Goal: Check status

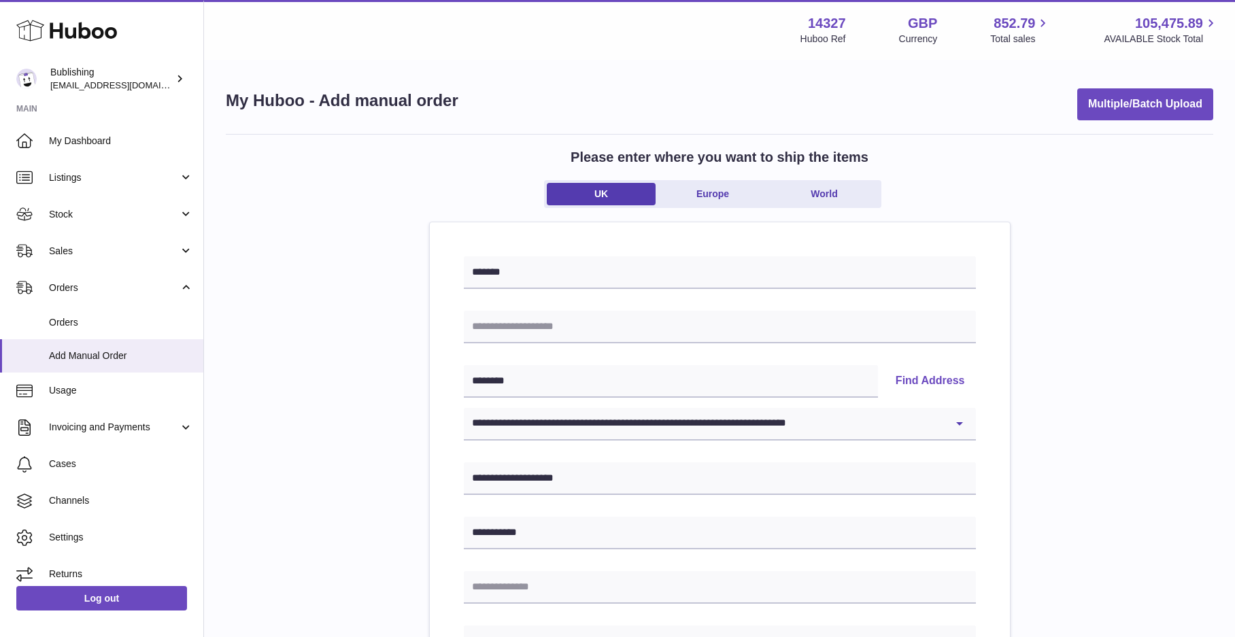
select select "*"
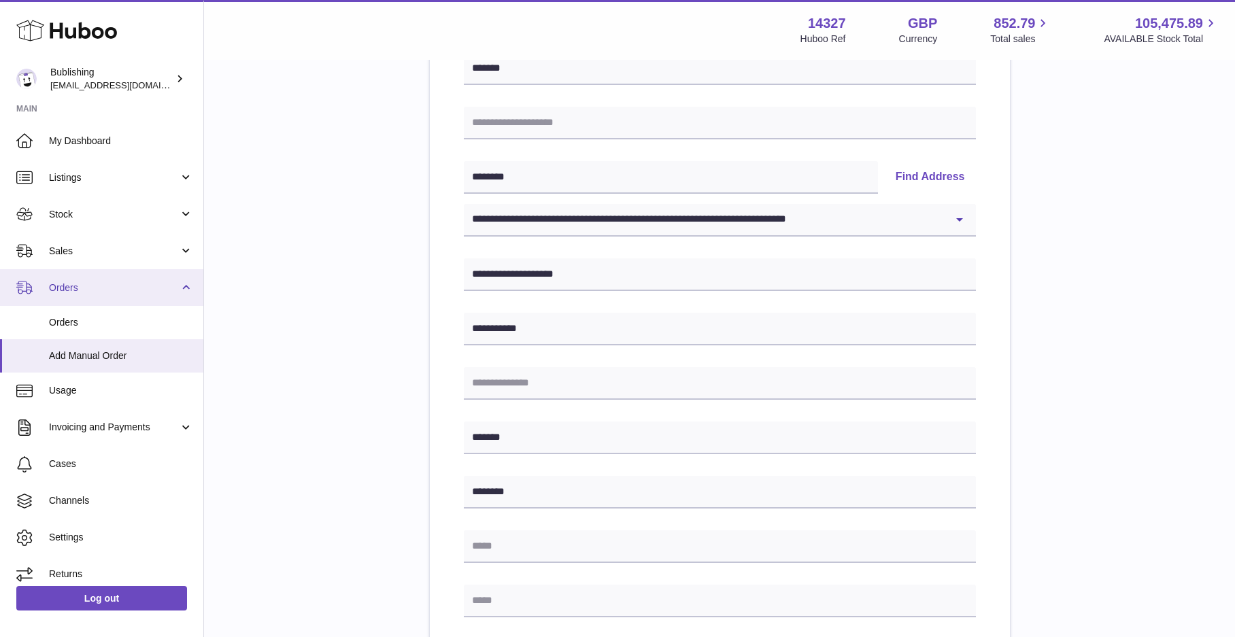
click at [95, 296] on link "Orders" at bounding box center [101, 287] width 203 height 37
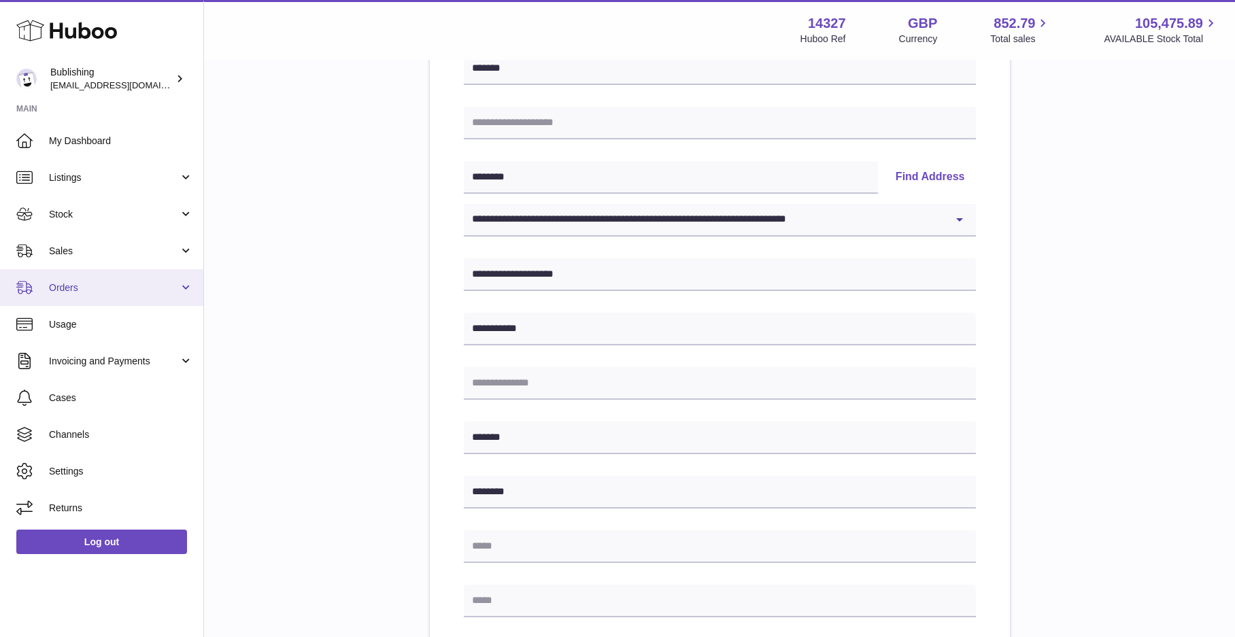
click at [99, 293] on span "Orders" at bounding box center [114, 288] width 130 height 13
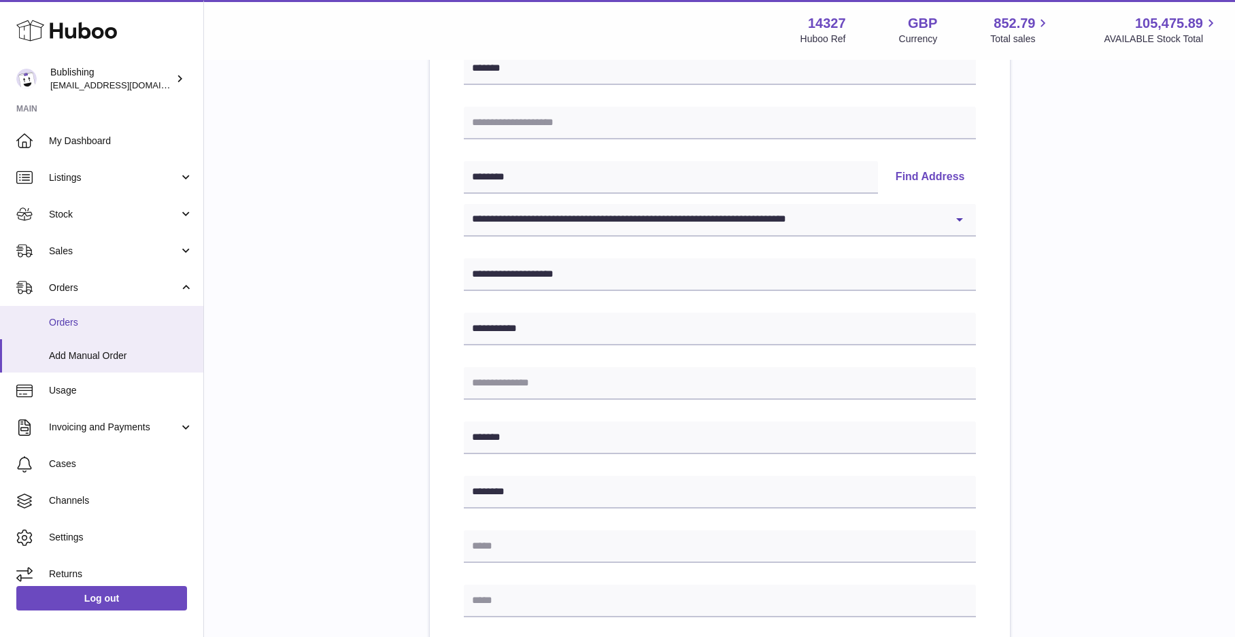
click at [99, 329] on link "Orders" at bounding box center [101, 322] width 203 height 33
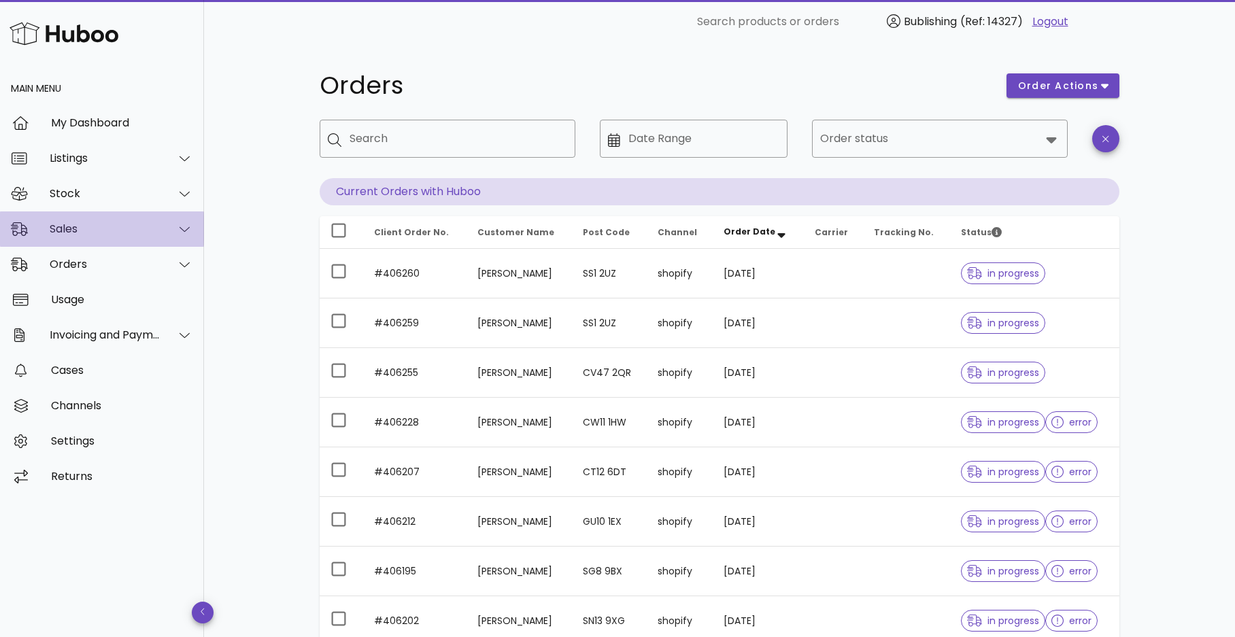
click at [143, 226] on div "Sales" at bounding box center [105, 228] width 111 height 13
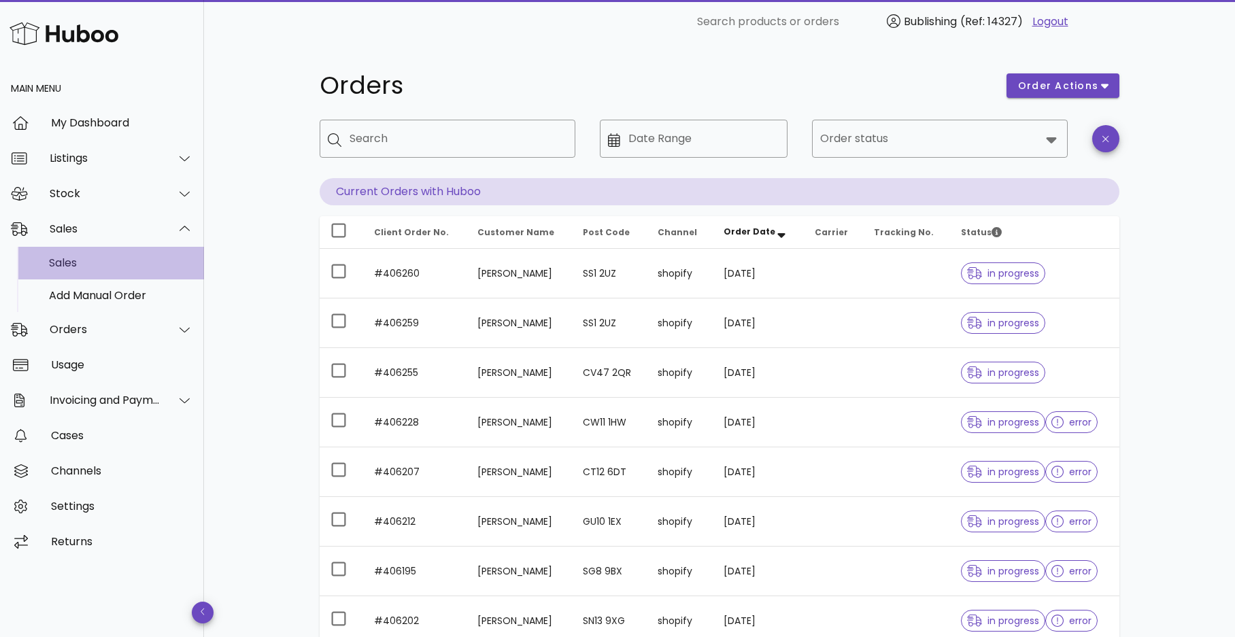
click at [103, 261] on div "Sales" at bounding box center [121, 262] width 144 height 13
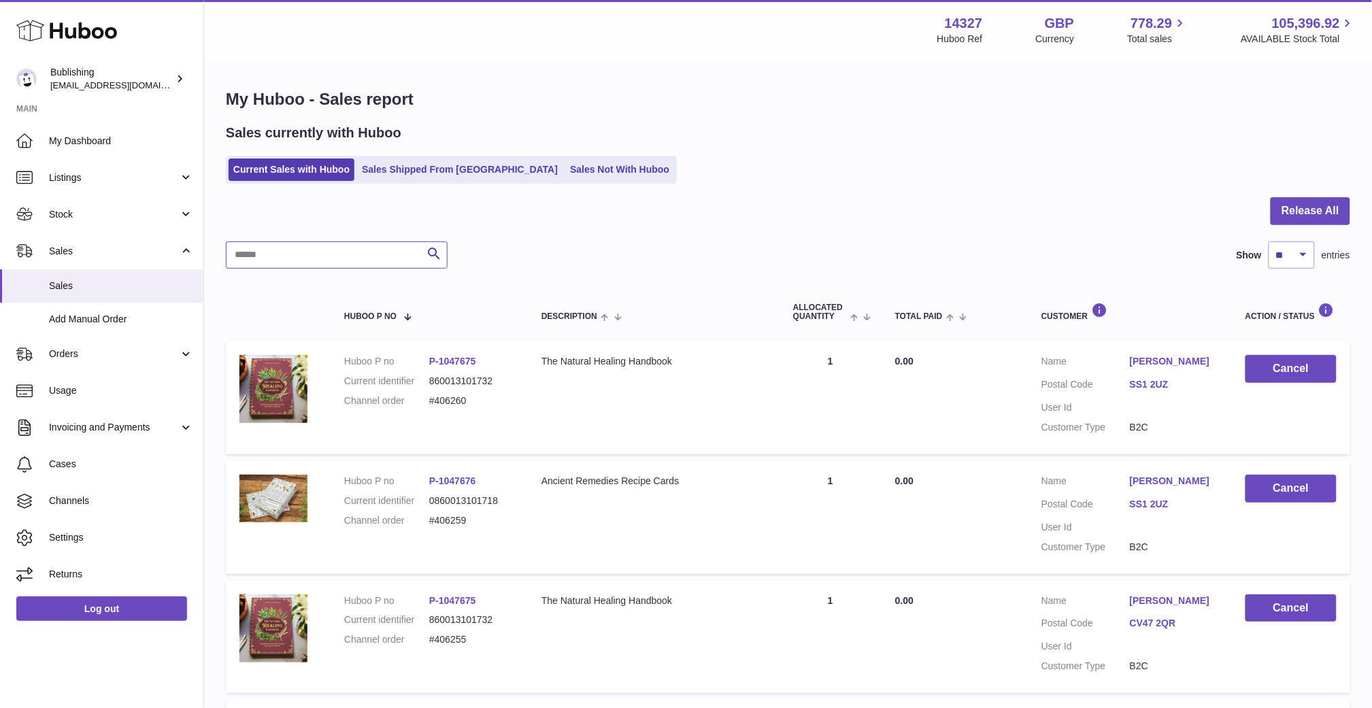
click at [343, 250] on input "text" at bounding box center [337, 254] width 222 height 27
paste input "*******"
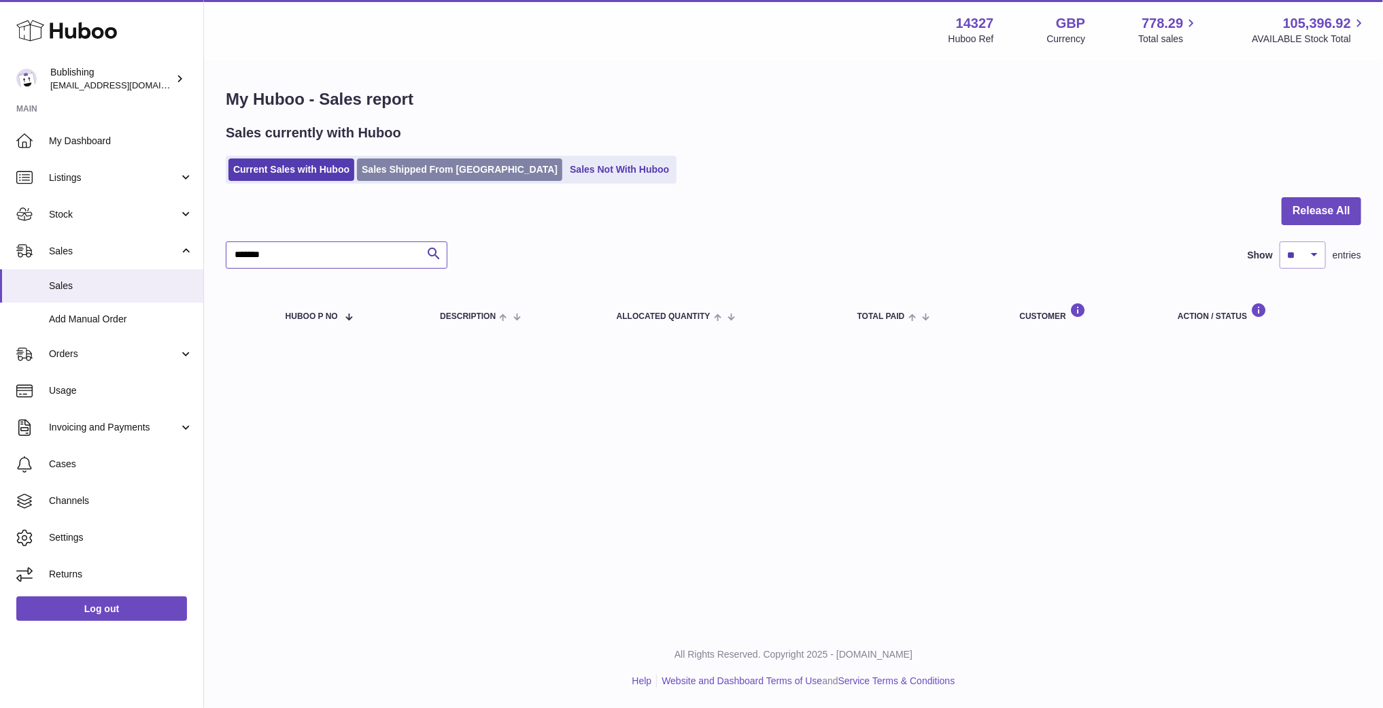
type input "*******"
click at [396, 175] on link "Sales Shipped From Huboo" at bounding box center [459, 169] width 205 height 22
click at [415, 171] on link "Sales Shipped From Huboo" at bounding box center [459, 169] width 205 height 22
